Goal: Find specific page/section: Find specific page/section

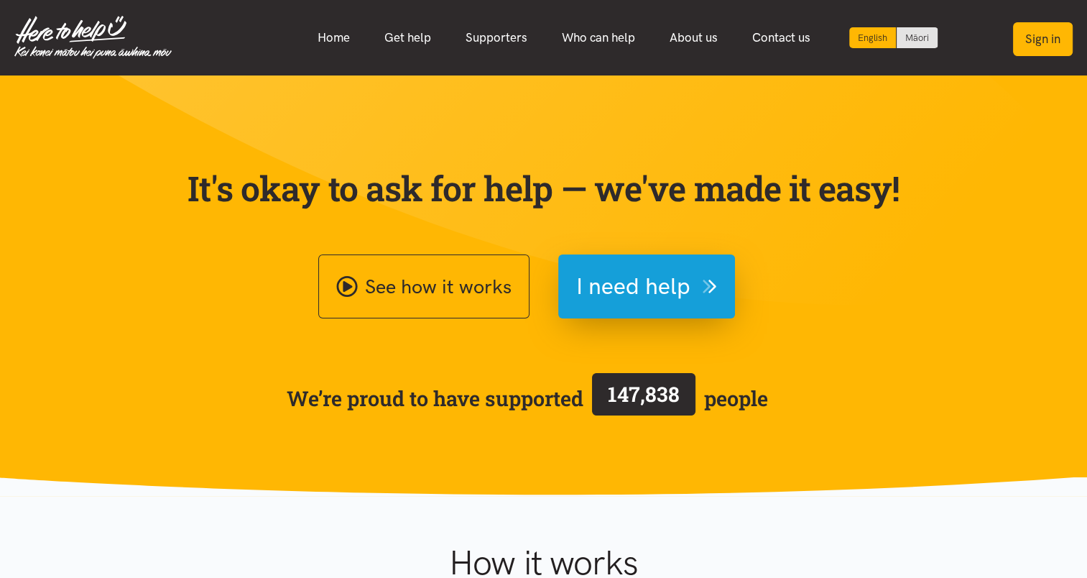
click at [1038, 40] on button "Sign in" at bounding box center [1043, 39] width 60 height 34
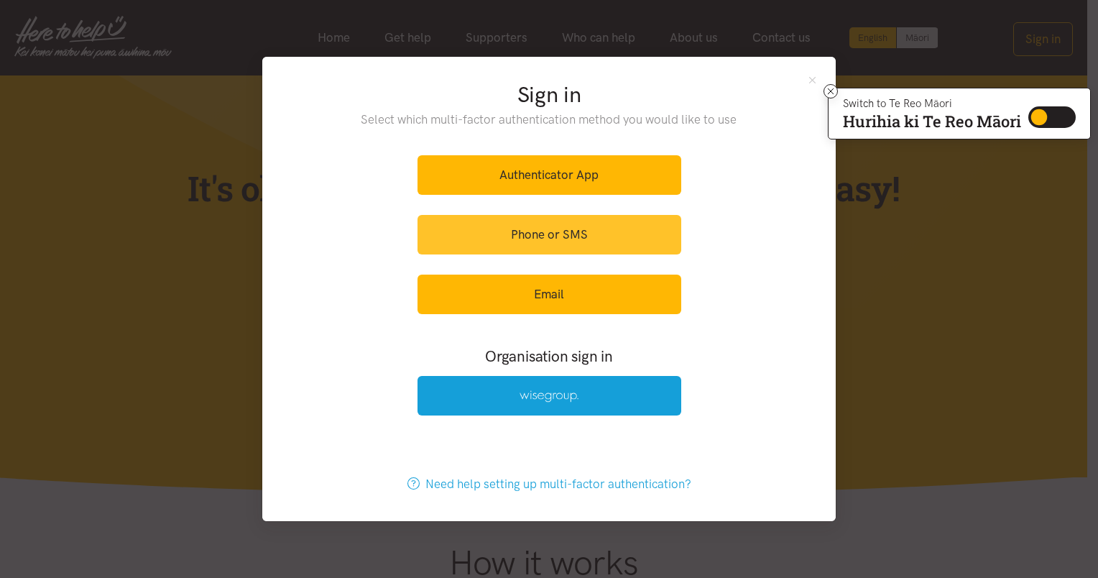
click at [570, 236] on link "Phone or SMS" at bounding box center [550, 235] width 264 height 40
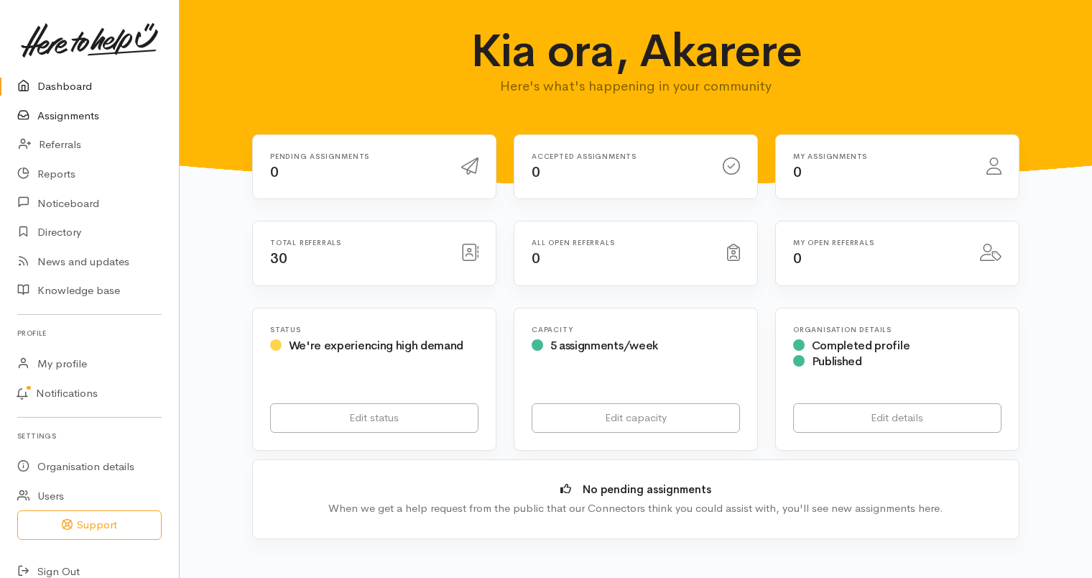
click at [86, 118] on link "Assignments" at bounding box center [89, 115] width 179 height 29
